Goal: Task Accomplishment & Management: Manage account settings

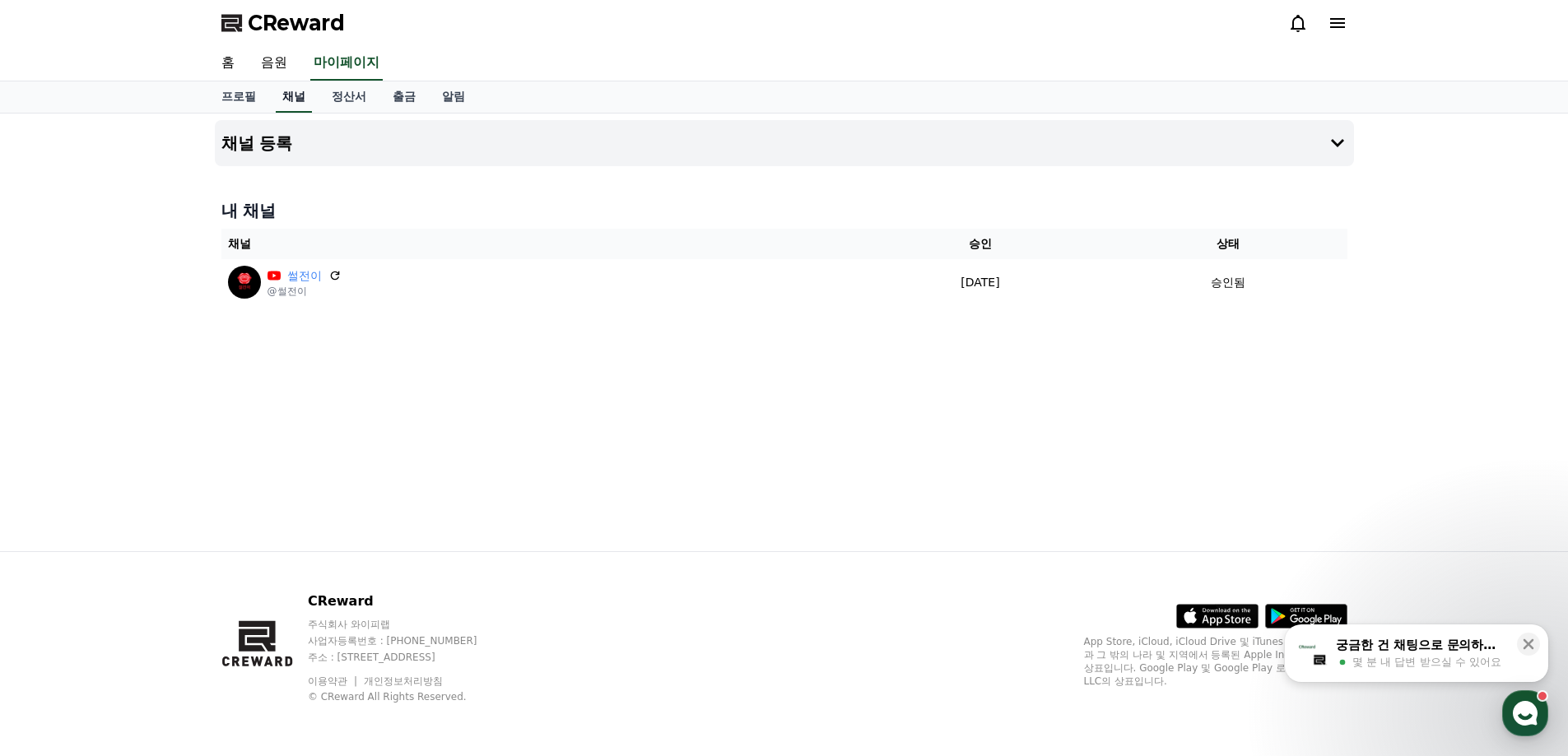
click at [293, 96] on link "채널" at bounding box center [294, 97] width 37 height 31
click at [284, 62] on link "음원" at bounding box center [274, 63] width 53 height 35
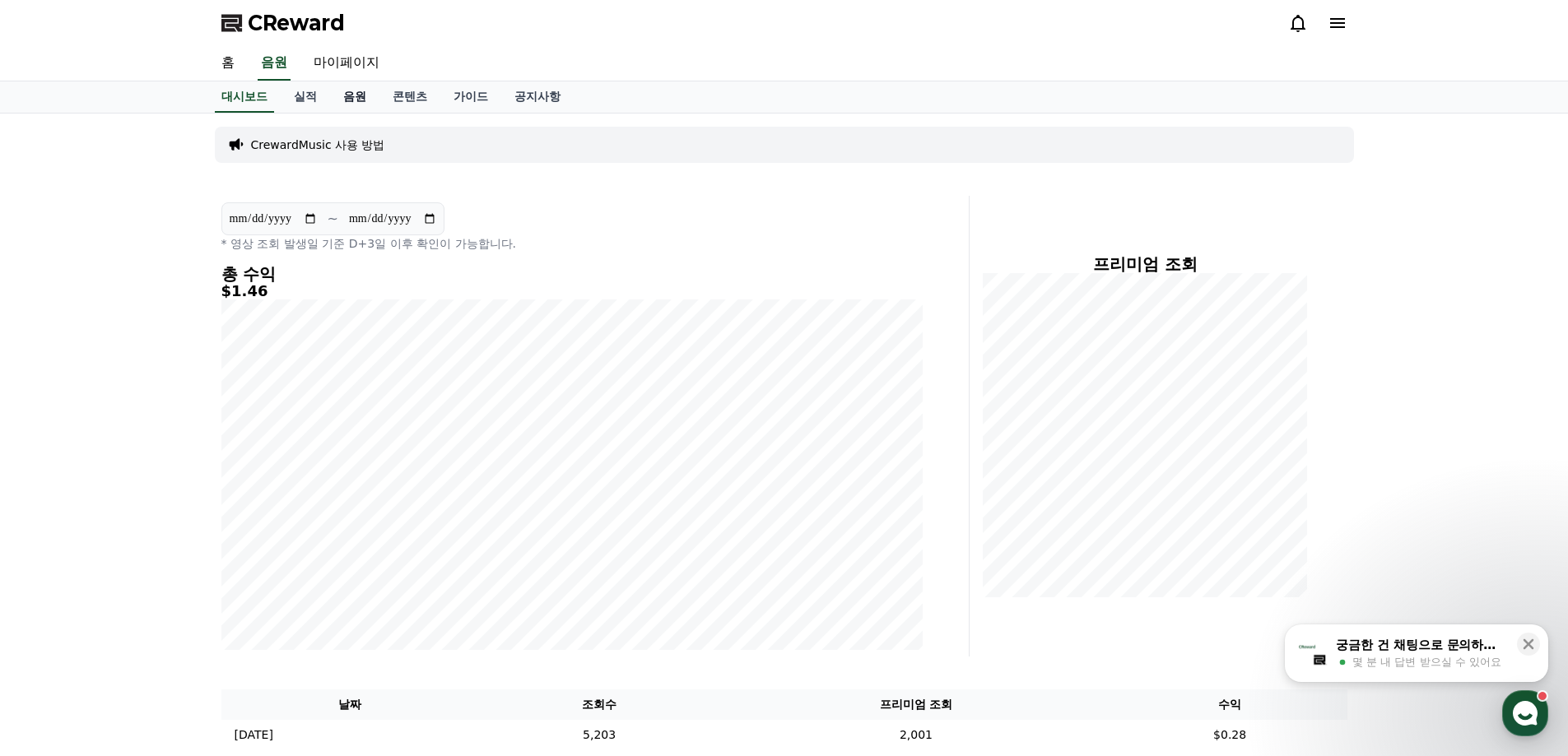
click at [353, 98] on link "음원" at bounding box center [355, 97] width 49 height 31
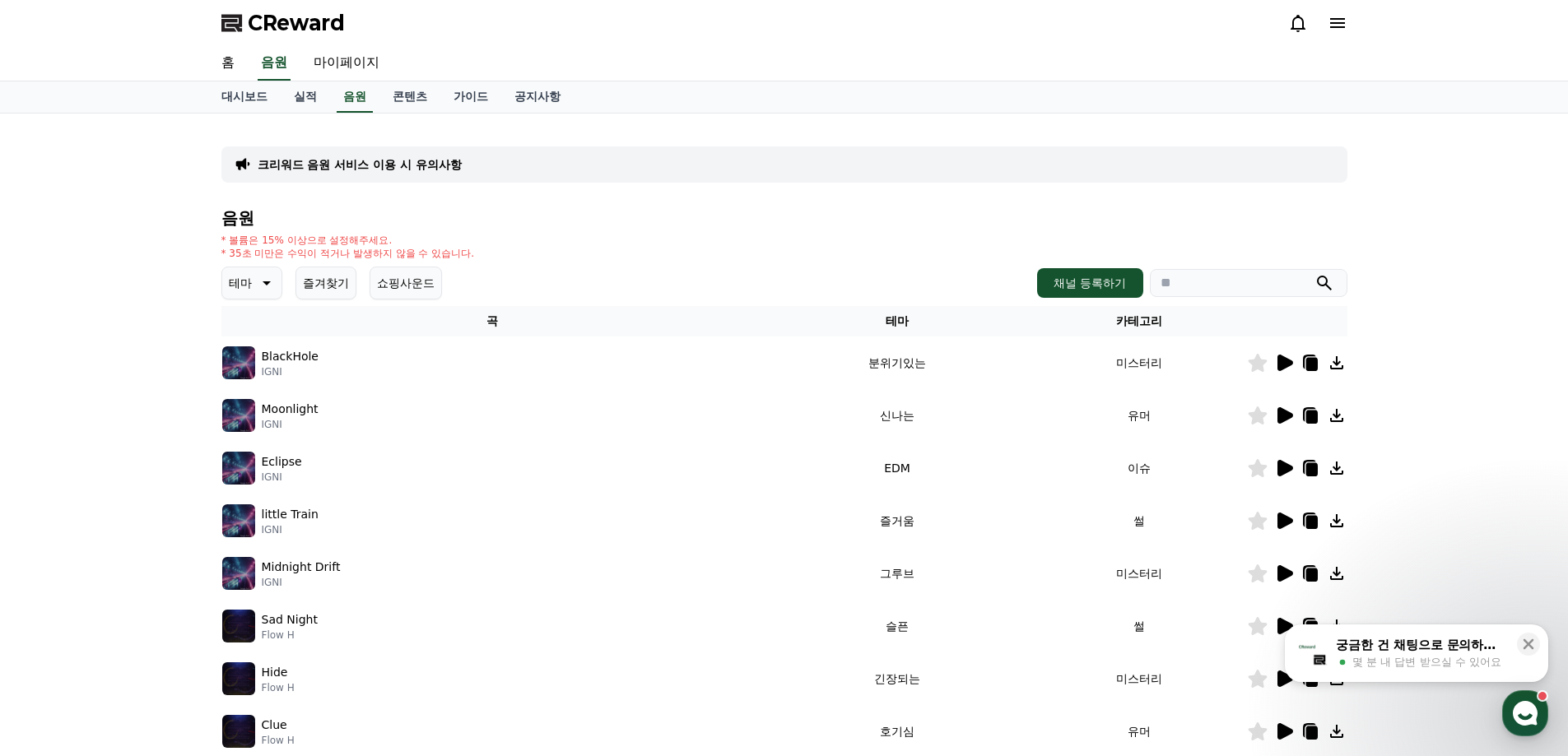
click at [322, 290] on button "즐겨찾기" at bounding box center [325, 283] width 61 height 33
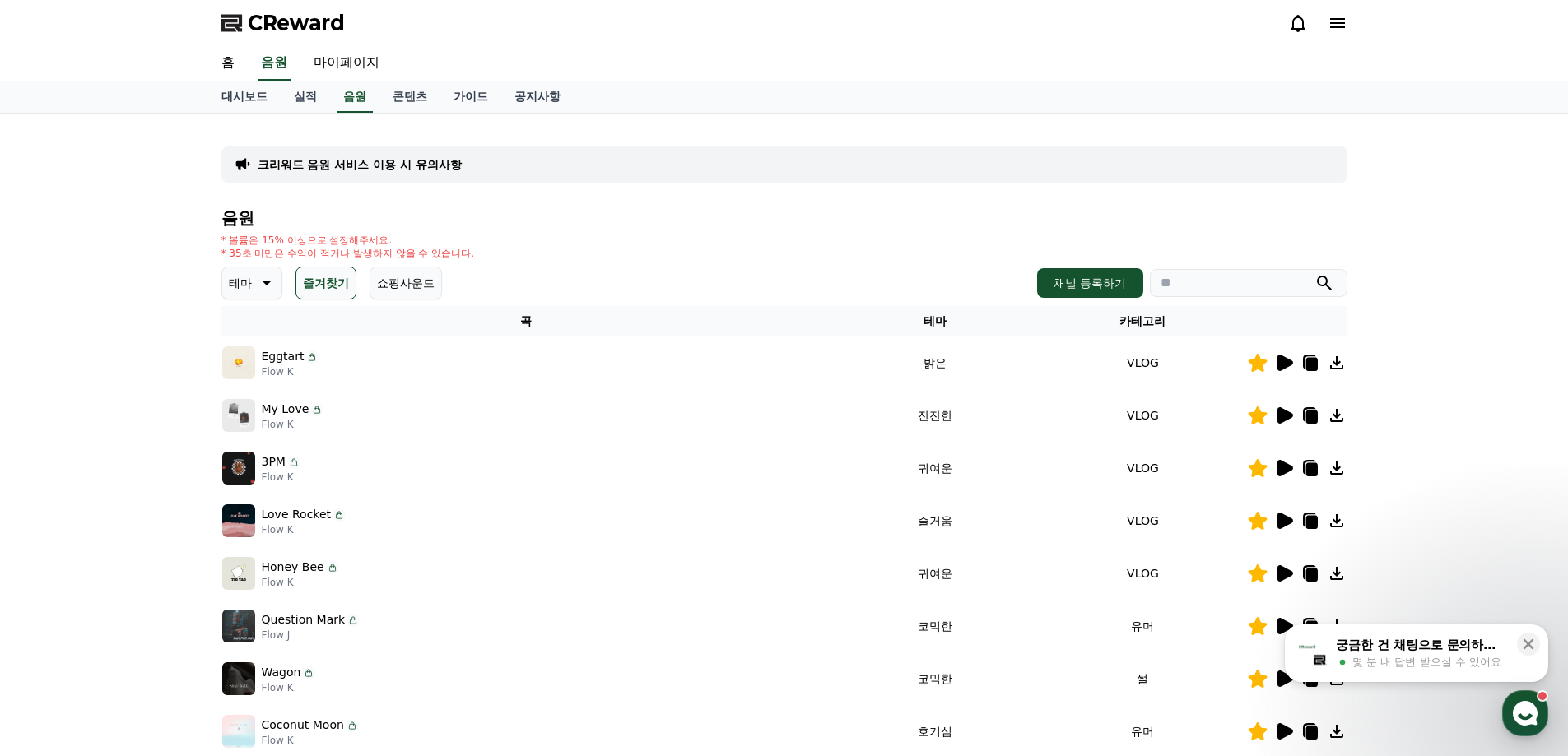
click at [1280, 365] on icon at bounding box center [1285, 363] width 16 height 16
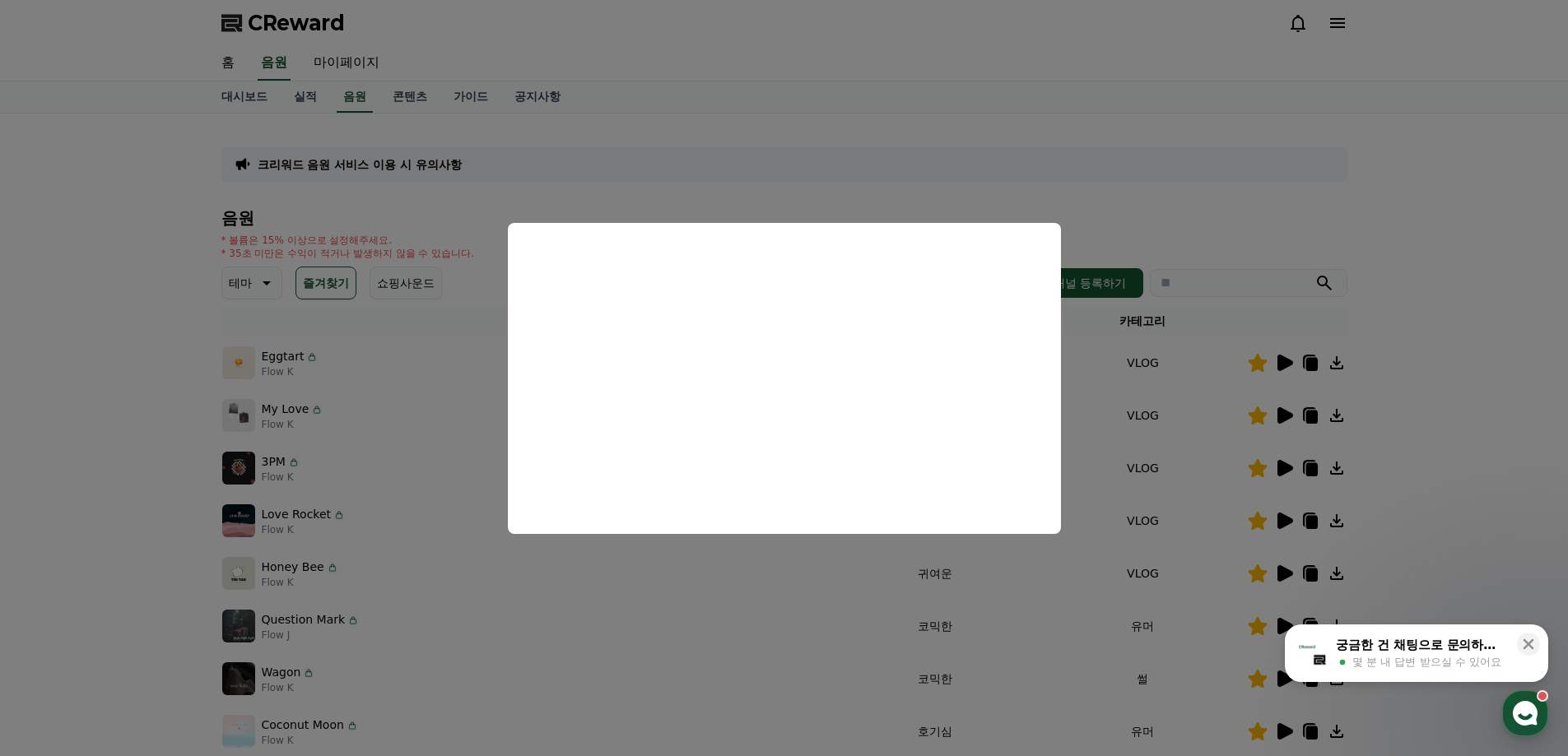
click at [1380, 252] on button "close modal" at bounding box center [784, 378] width 1568 height 756
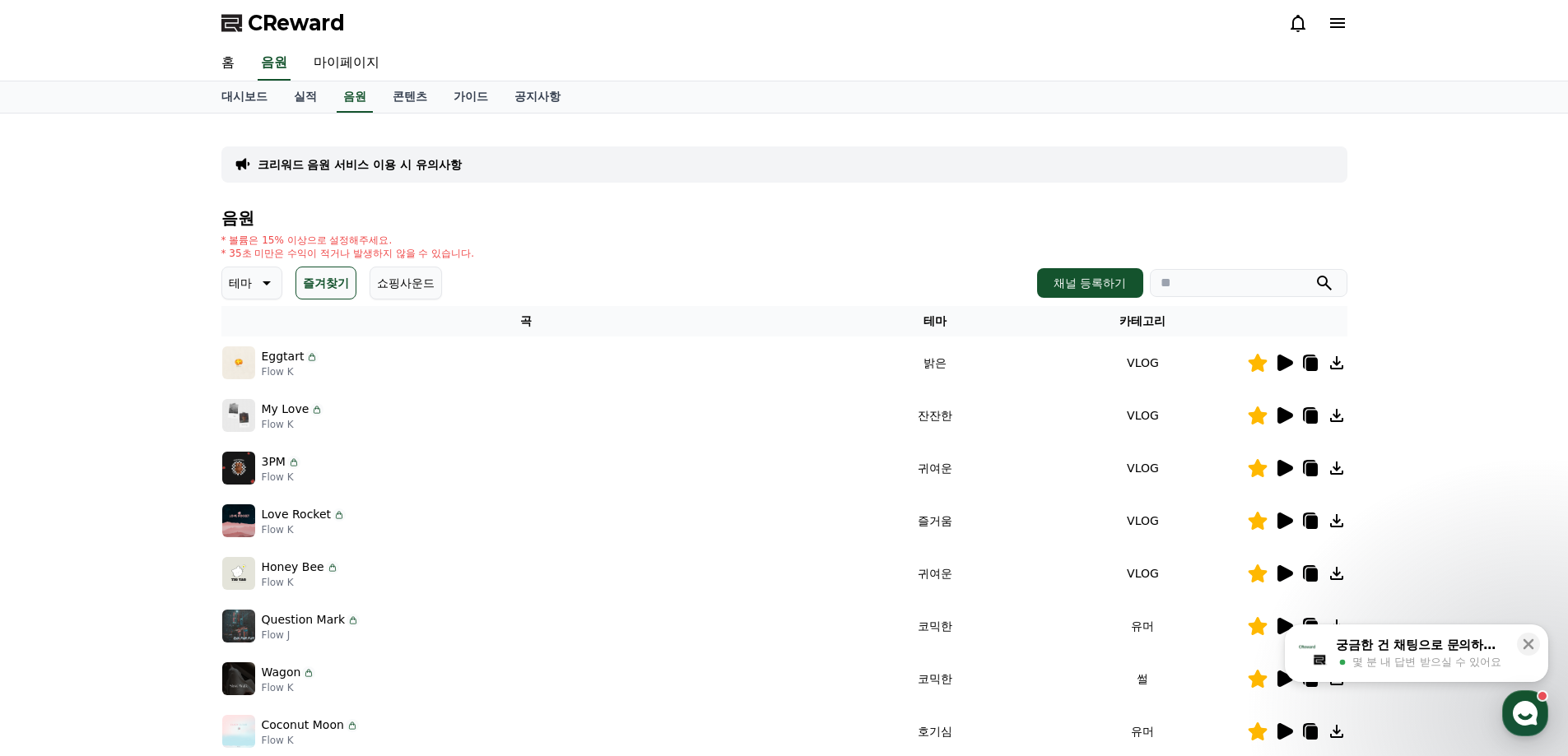
click at [1306, 362] on icon at bounding box center [1311, 365] width 12 height 13
click at [457, 93] on link "가이드" at bounding box center [471, 97] width 61 height 31
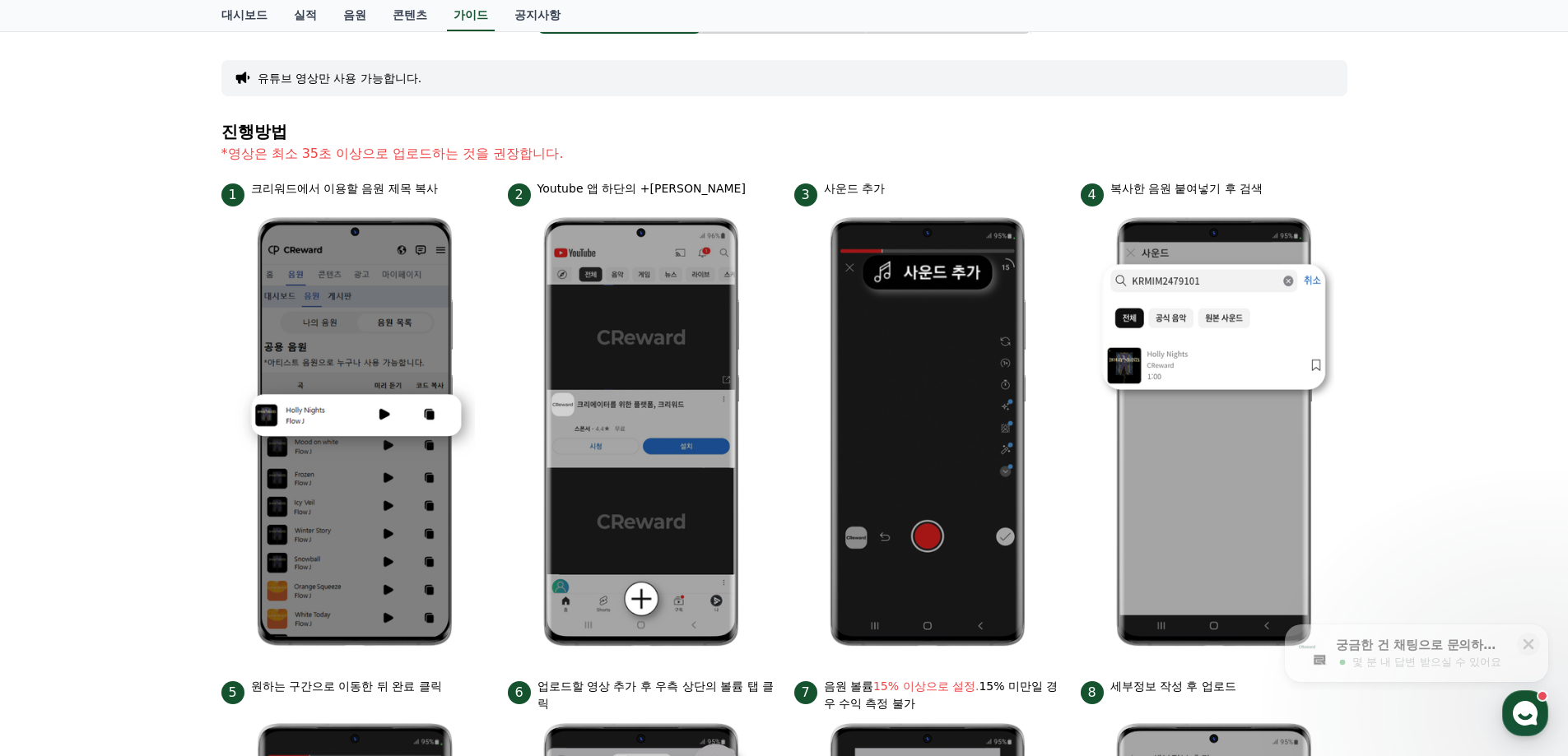
scroll to position [494, 0]
